Goal: Transaction & Acquisition: Purchase product/service

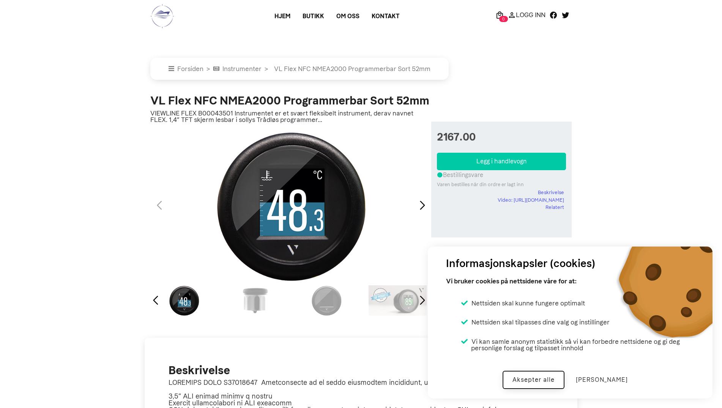
click at [535, 377] on button "Aksepter alle" at bounding box center [534, 380] width 62 height 18
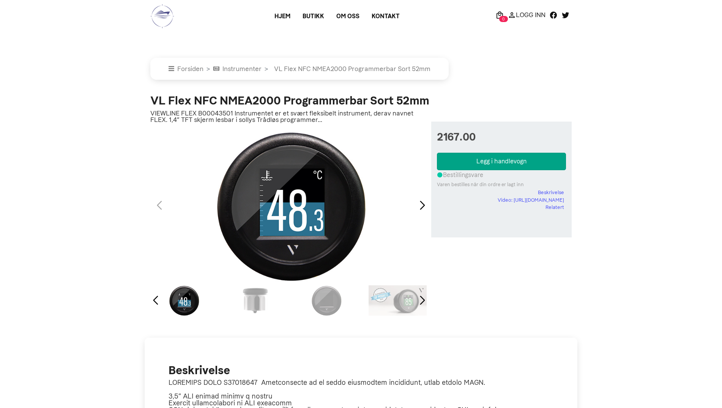
click at [492, 162] on button "Legg i handlevogn" at bounding box center [501, 161] width 129 height 17
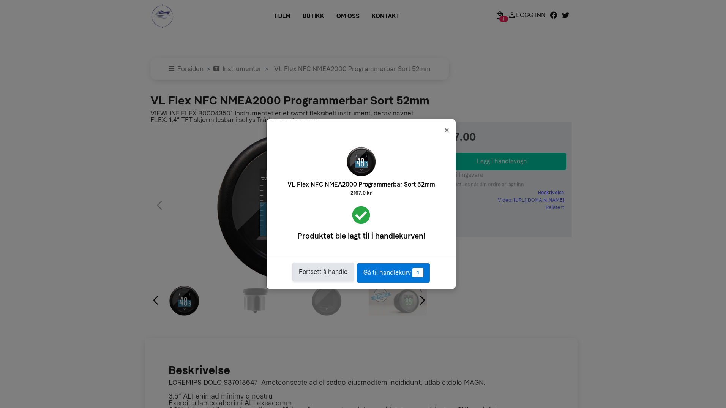
click at [326, 273] on button "Fortsett å handle" at bounding box center [323, 271] width 62 height 19
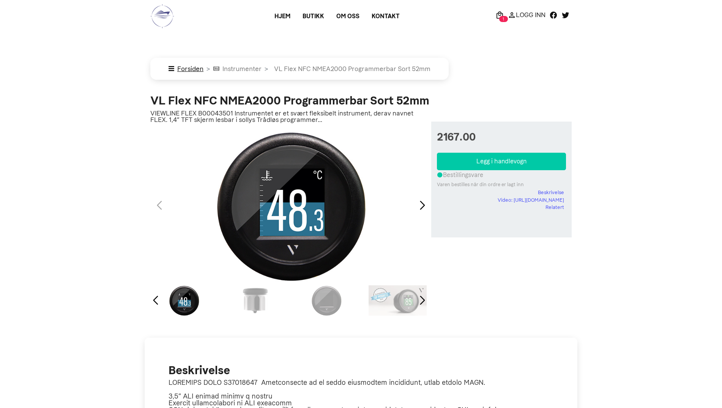
click at [178, 68] on link "Forsiden" at bounding box center [186, 69] width 35 height 8
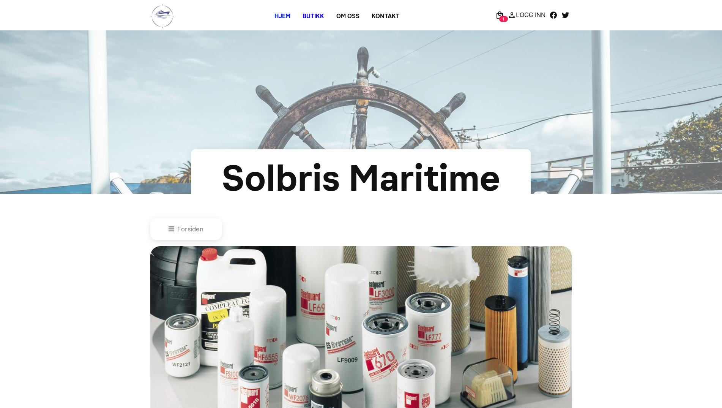
click at [314, 15] on link "Butikk" at bounding box center [314, 16] width 34 height 14
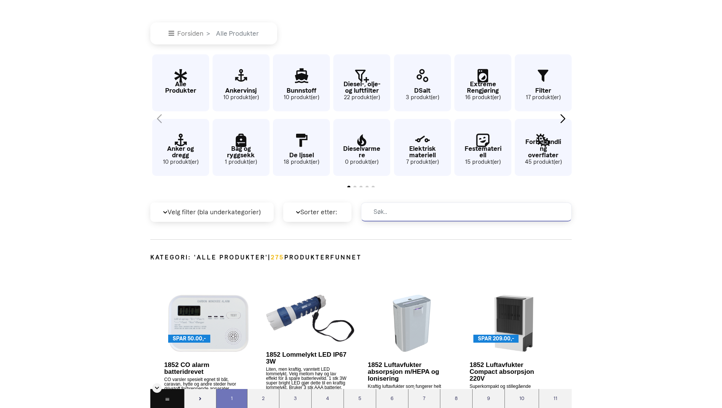
scroll to position [228, 0]
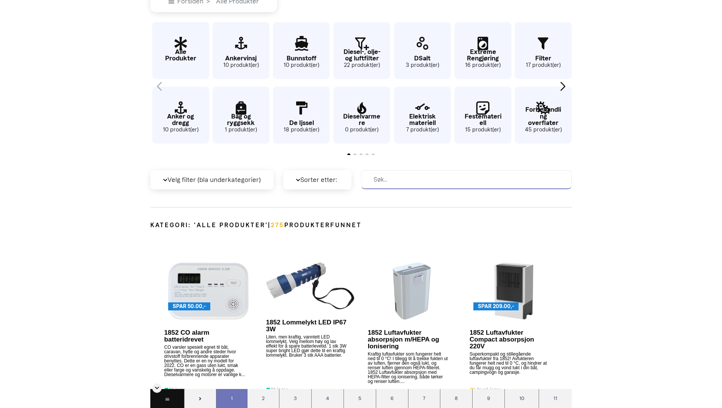
click at [455, 175] on input at bounding box center [466, 179] width 211 height 19
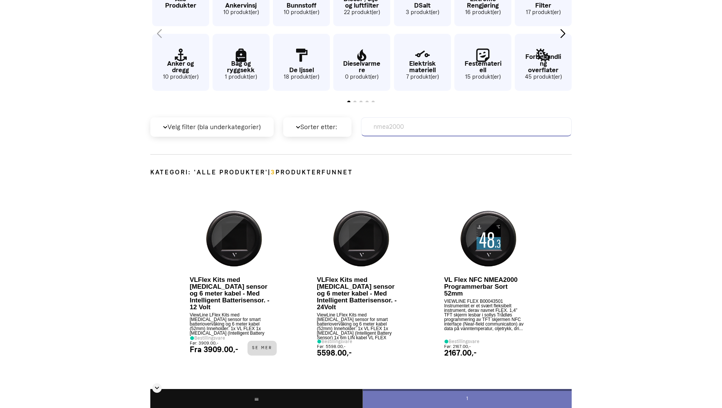
scroll to position [269, 0]
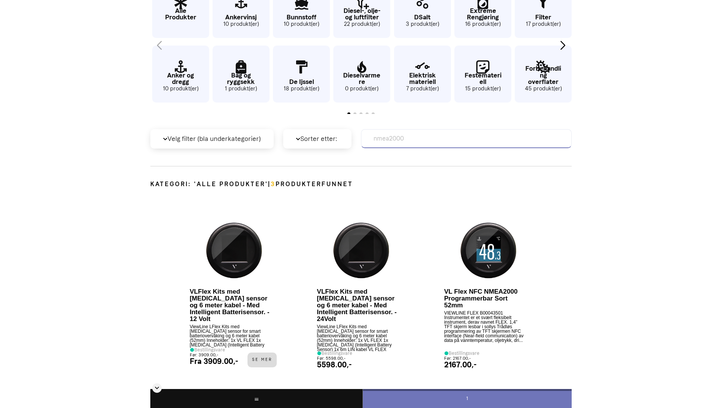
click at [410, 142] on input "nmea2000" at bounding box center [466, 138] width 211 height 19
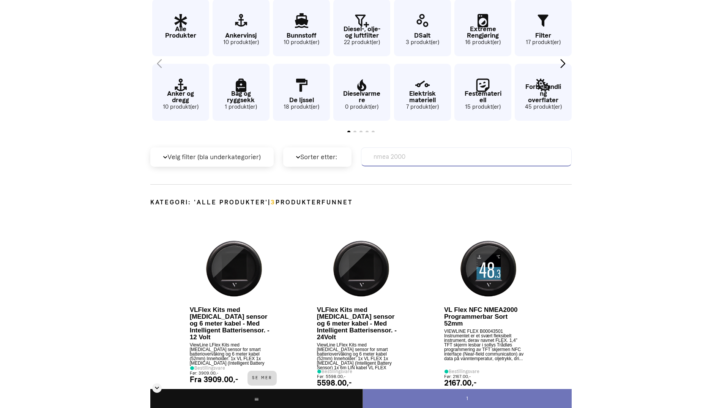
scroll to position [79, 0]
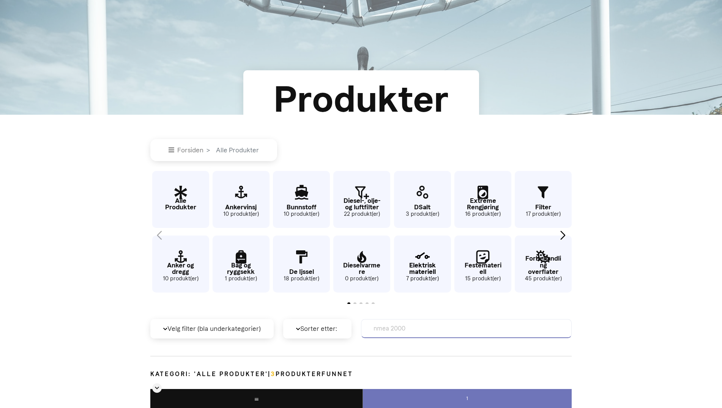
type input "nmea 2000"
click at [423, 263] on p "Elektrisk materiell" at bounding box center [422, 268] width 57 height 13
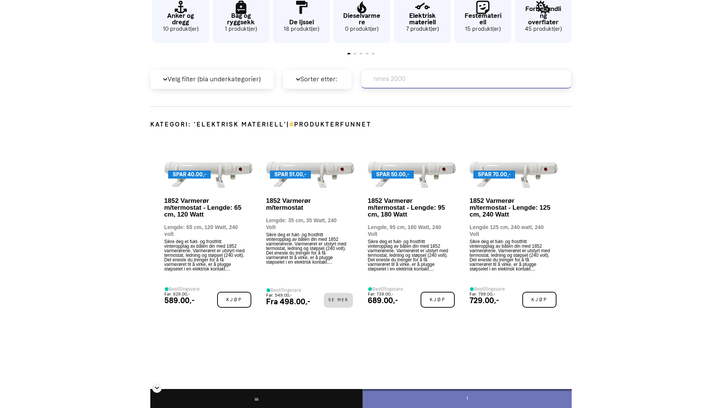
scroll to position [155, 0]
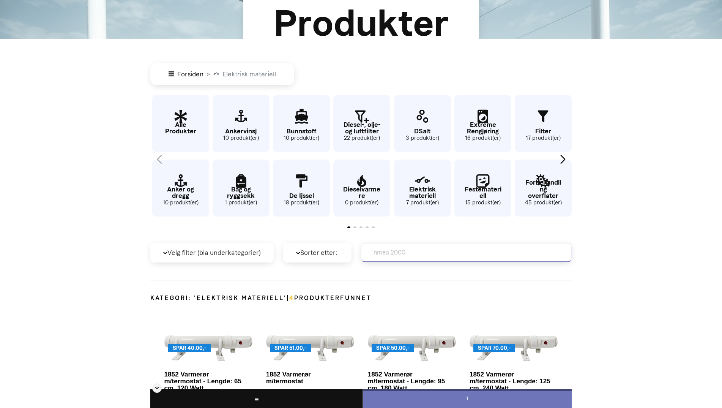
click at [192, 74] on link "Forsiden" at bounding box center [186, 74] width 35 height 8
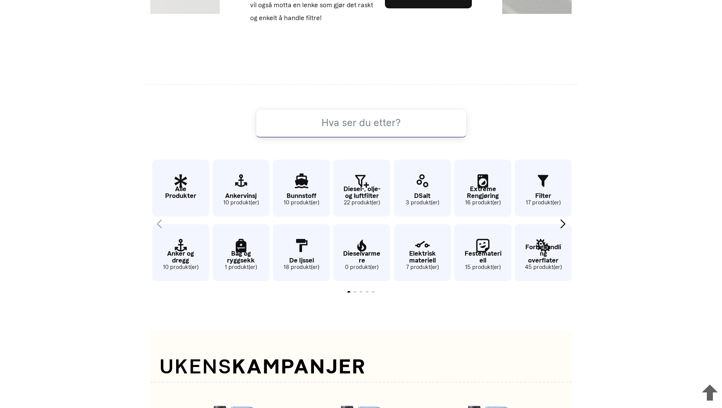
scroll to position [543, 0]
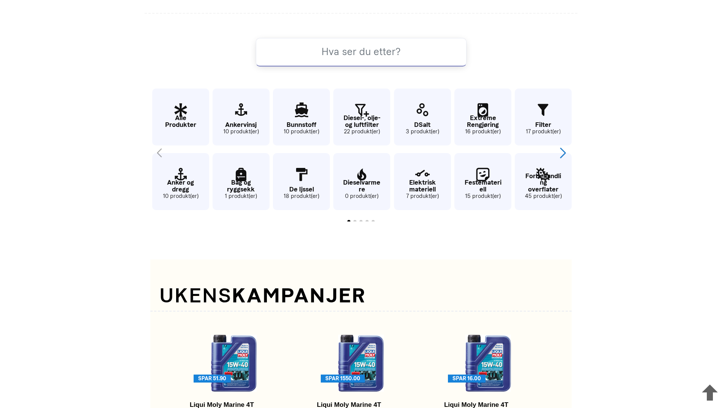
click at [565, 150] on div "Next slide" at bounding box center [563, 153] width 10 height 17
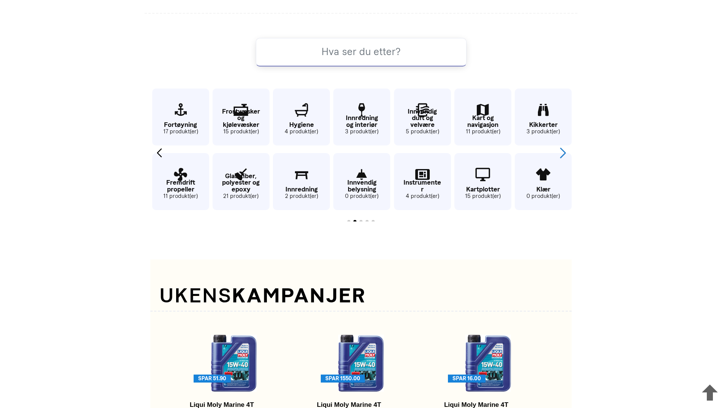
click at [565, 150] on div "Next slide" at bounding box center [563, 153] width 10 height 17
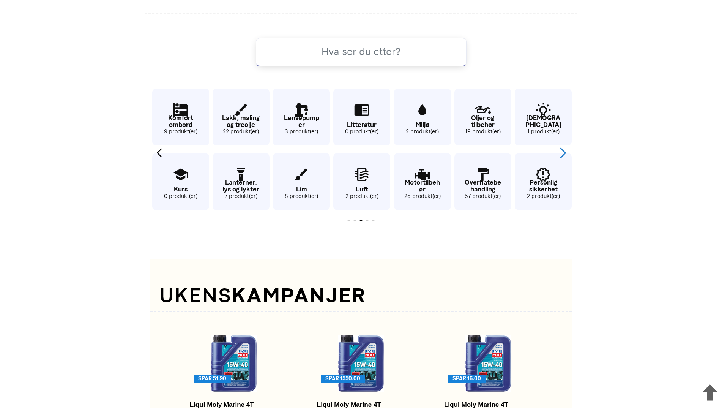
click at [565, 150] on div "Next slide" at bounding box center [563, 153] width 10 height 17
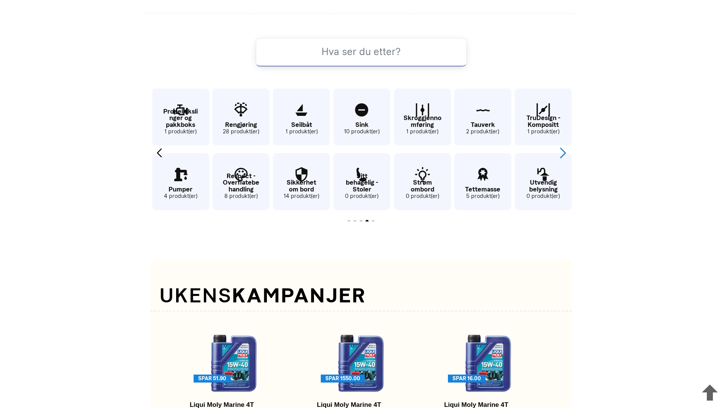
click at [565, 150] on div "Next slide" at bounding box center [563, 153] width 10 height 17
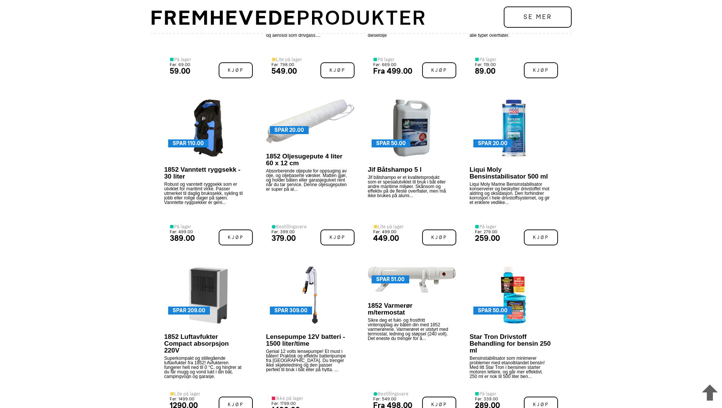
scroll to position [1531, 0]
